Goal: Task Accomplishment & Management: Manage account settings

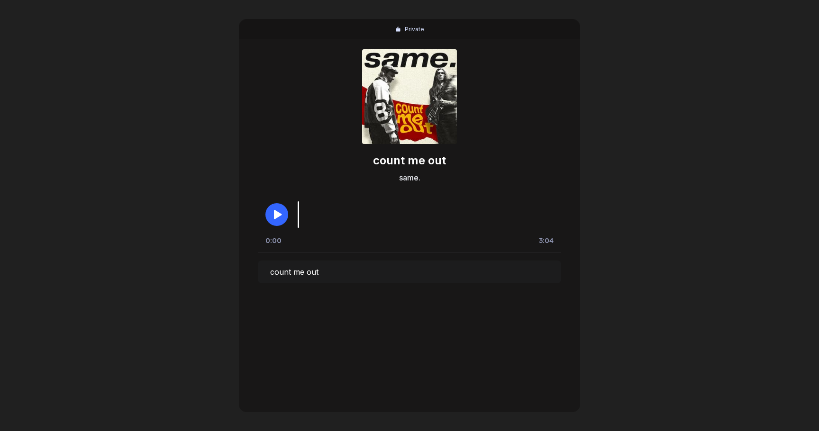
click at [278, 212] on icon "button" at bounding box center [278, 214] width 8 height 9
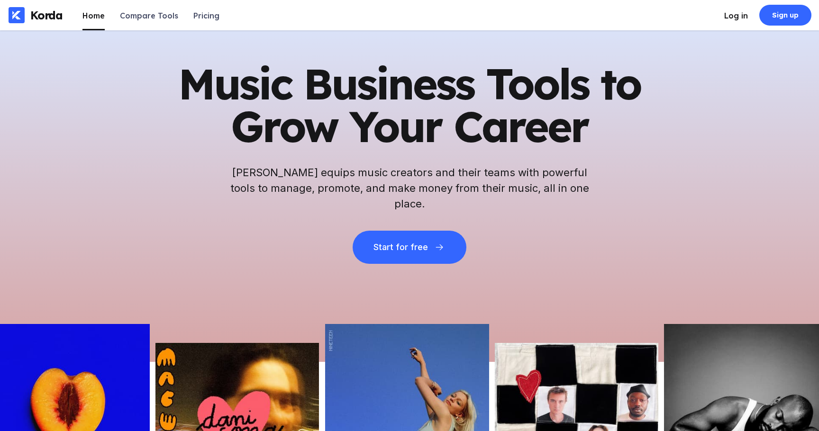
click at [739, 19] on div "Log in" at bounding box center [736, 15] width 24 height 9
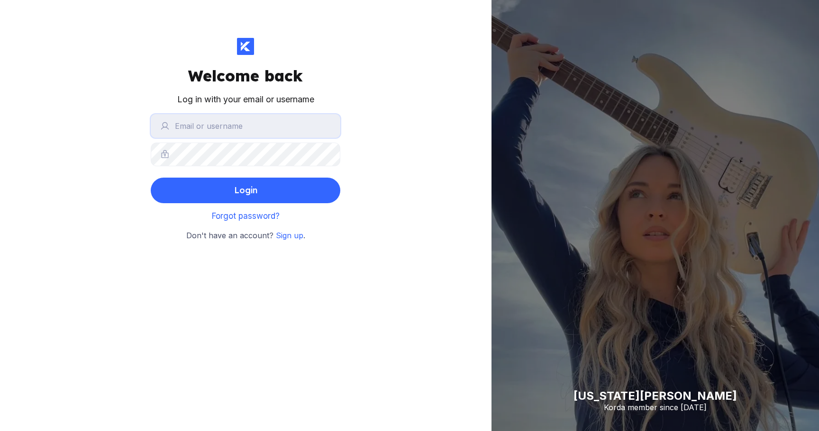
click at [233, 135] on input "text" at bounding box center [245, 126] width 189 height 24
type input "[EMAIL_ADDRESS][DOMAIN_NAME]"
click at [151, 178] on button "Login" at bounding box center [245, 191] width 189 height 26
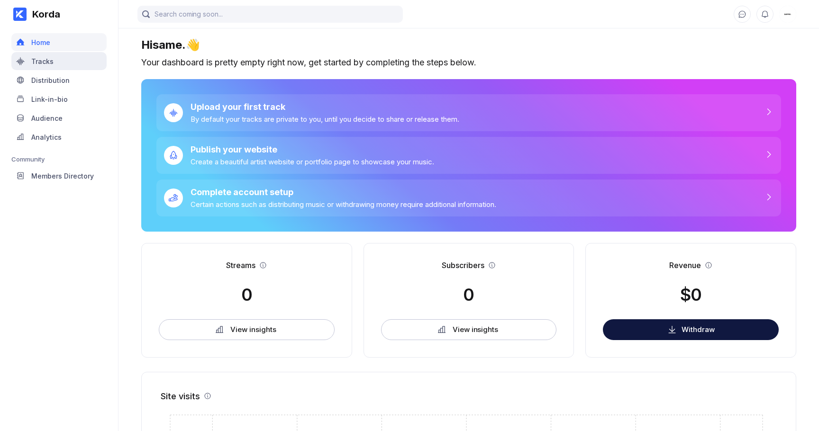
click at [76, 66] on div "Tracks" at bounding box center [58, 61] width 95 height 18
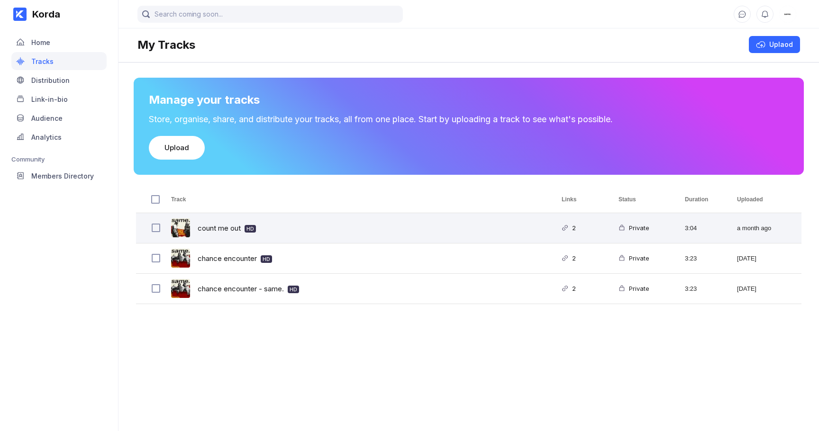
click at [220, 230] on div "count me out HD" at bounding box center [227, 228] width 58 height 22
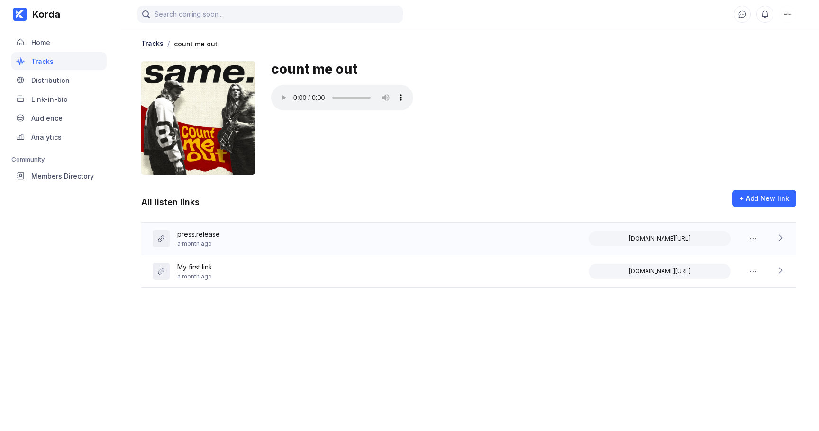
click at [777, 235] on icon at bounding box center [779, 237] width 9 height 9
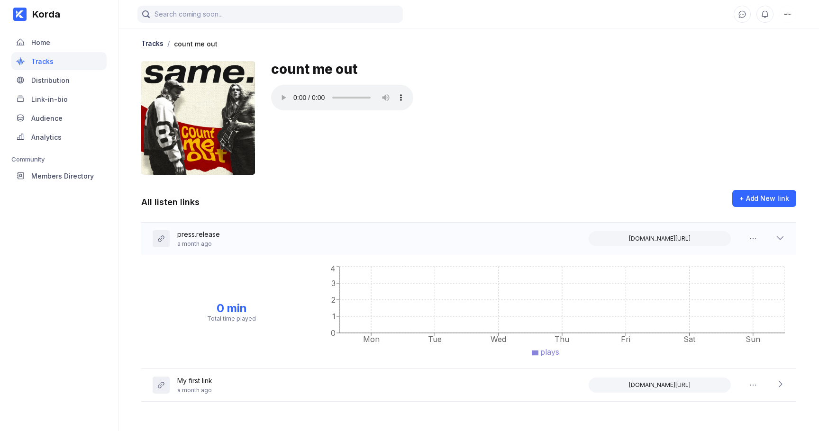
click at [777, 235] on icon at bounding box center [779, 237] width 9 height 9
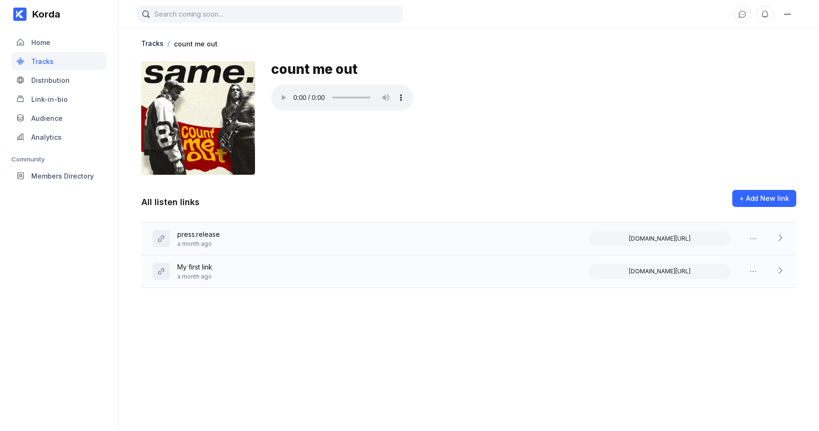
click at [779, 271] on icon at bounding box center [779, 270] width 9 height 9
click at [783, 236] on icon at bounding box center [779, 237] width 9 height 9
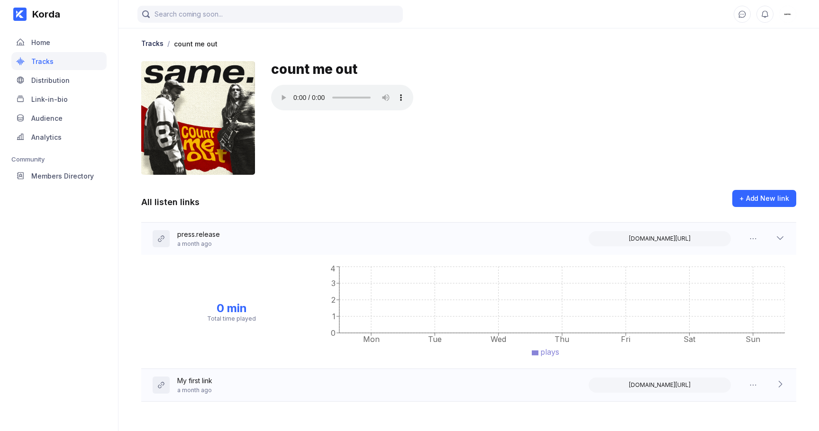
click at [783, 236] on icon at bounding box center [779, 237] width 9 height 9
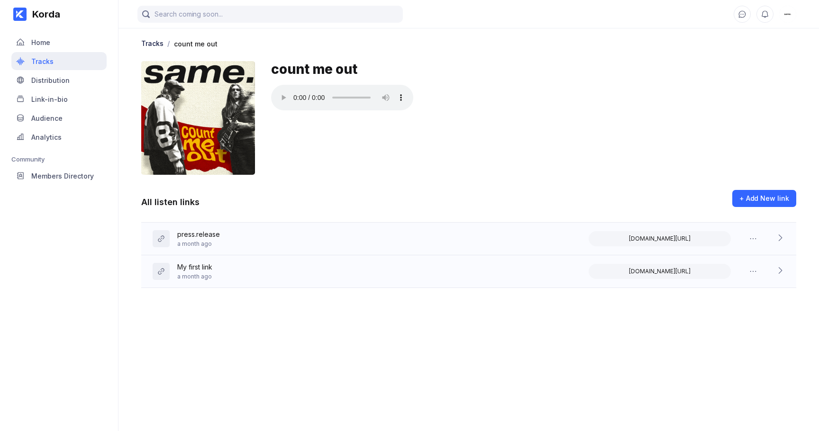
click at [30, 57] on div "Tracks" at bounding box center [58, 61] width 95 height 18
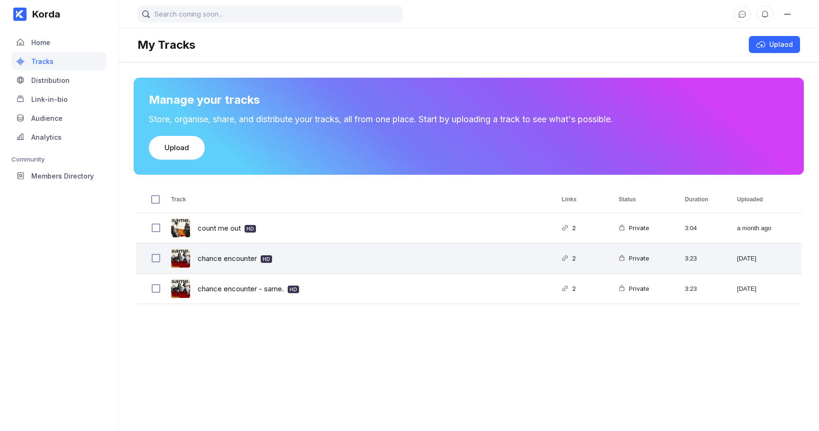
click at [229, 257] on div "chance encounter HD" at bounding box center [235, 258] width 74 height 22
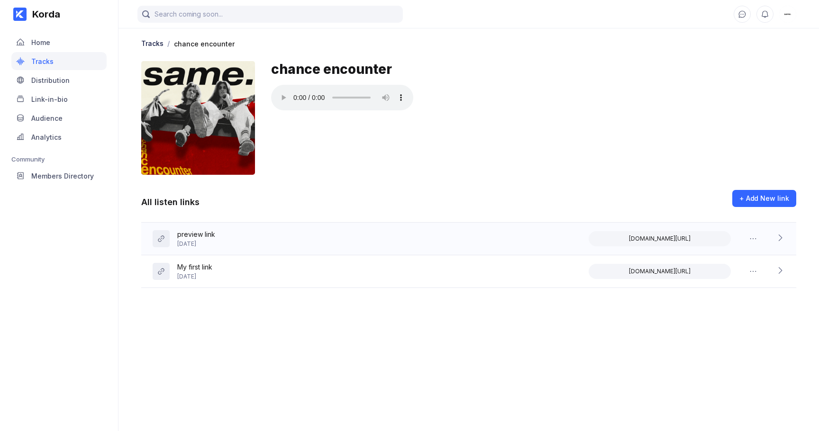
click at [777, 240] on icon at bounding box center [779, 237] width 9 height 9
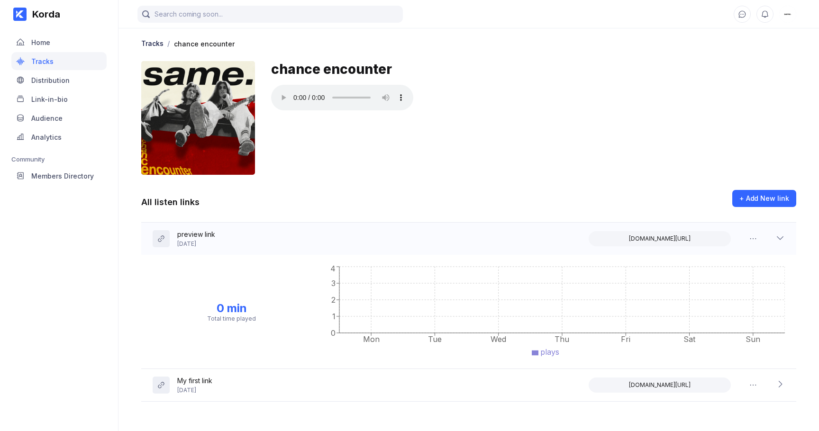
click at [777, 240] on icon at bounding box center [779, 237] width 9 height 9
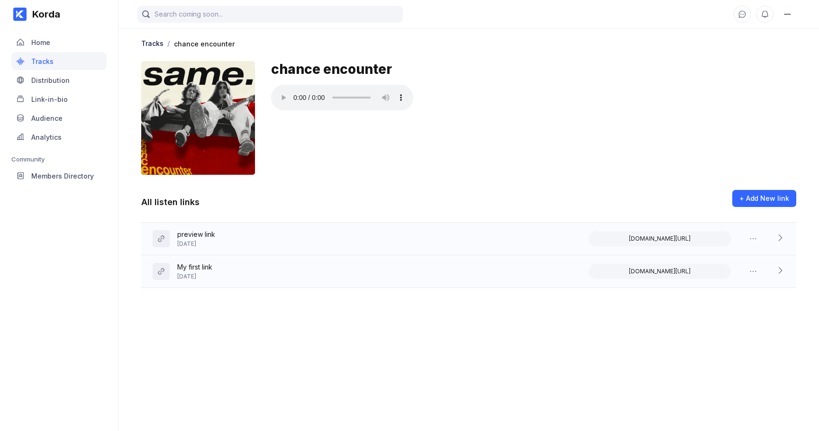
click at [780, 268] on icon at bounding box center [779, 270] width 9 height 9
click at [57, 60] on div "Tracks" at bounding box center [58, 61] width 95 height 18
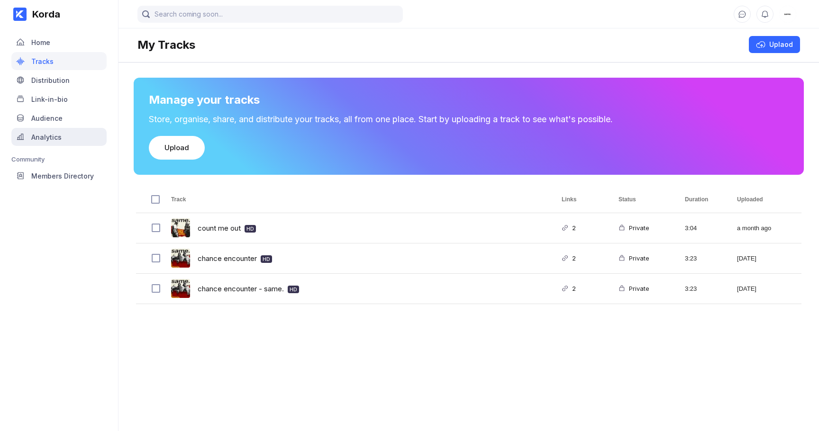
click at [82, 130] on div "Analytics" at bounding box center [58, 137] width 95 height 18
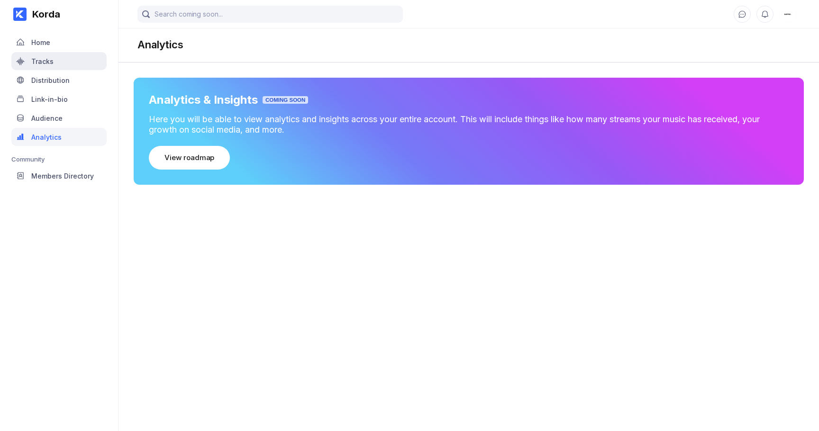
click at [57, 60] on div "Tracks" at bounding box center [58, 61] width 95 height 18
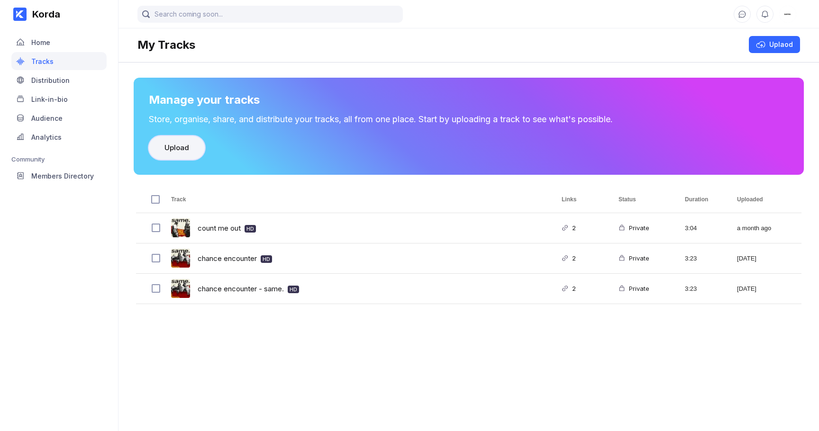
click at [180, 150] on div "Upload" at bounding box center [176, 147] width 25 height 9
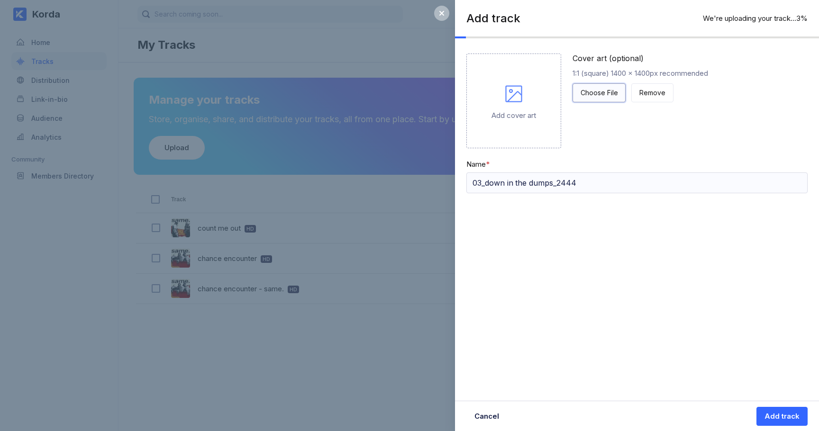
click at [600, 92] on div "Choose File" at bounding box center [598, 92] width 37 height 9
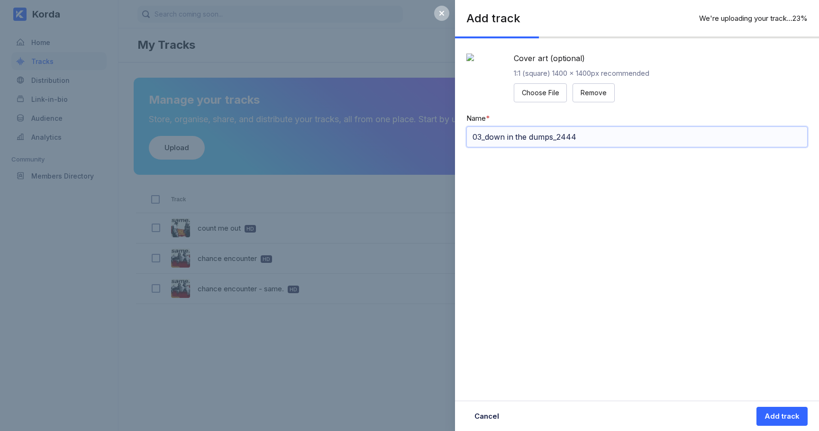
click at [586, 147] on input "03_down in the dumps_2444" at bounding box center [636, 136] width 341 height 21
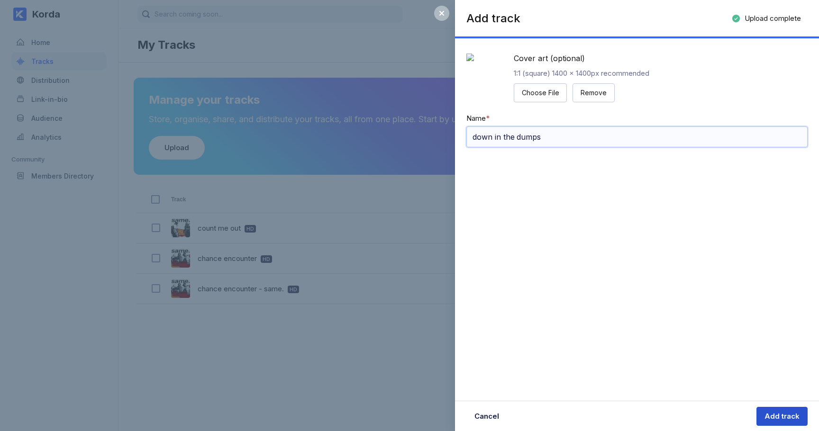
type input "down in the dumps"
click at [784, 416] on div "Add track" at bounding box center [781, 416] width 35 height 9
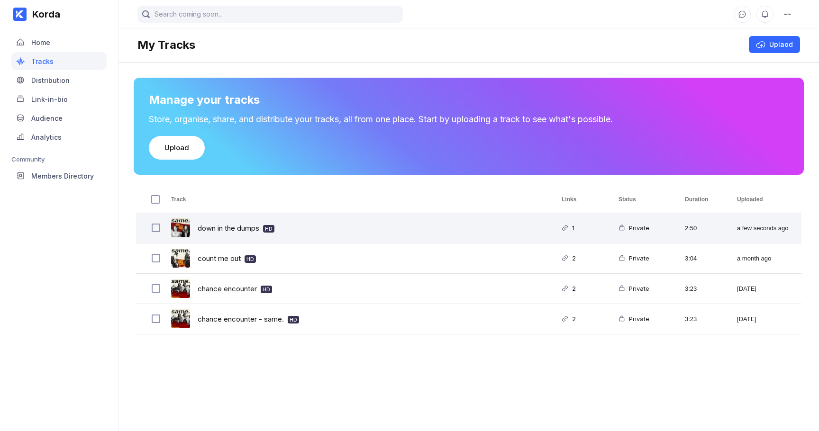
click at [504, 231] on div "down in the dumps HD" at bounding box center [355, 228] width 390 height 30
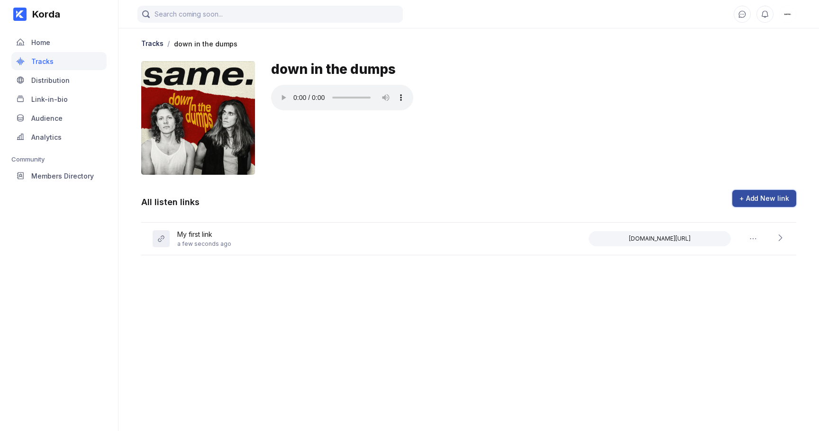
click at [765, 199] on div "+ Add New link" at bounding box center [764, 198] width 50 height 9
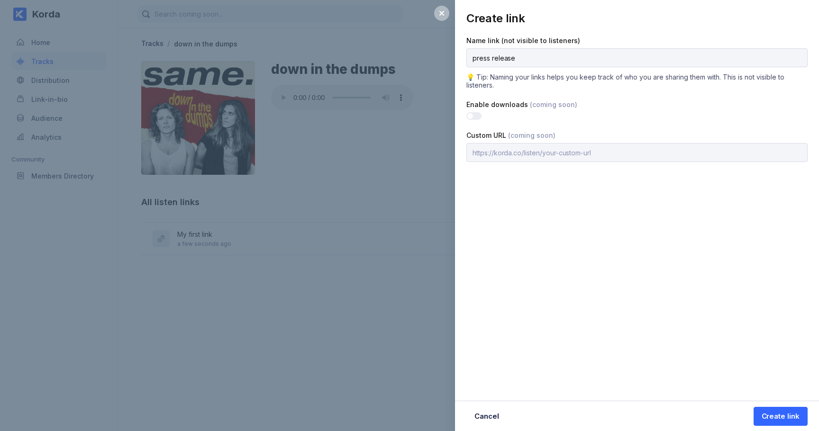
type input "press release"
click at [753, 407] on button "Create link" at bounding box center [780, 416] width 54 height 19
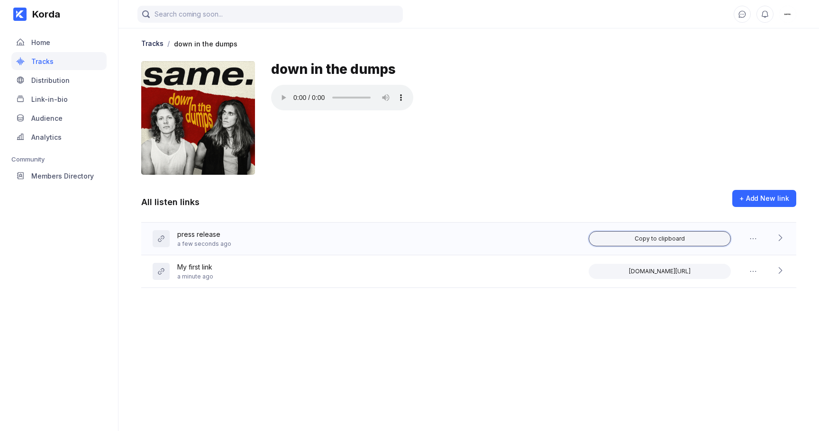
click at [648, 241] on div "Copy to clipboard" at bounding box center [659, 239] width 50 height 8
